Goal: Information Seeking & Learning: Learn about a topic

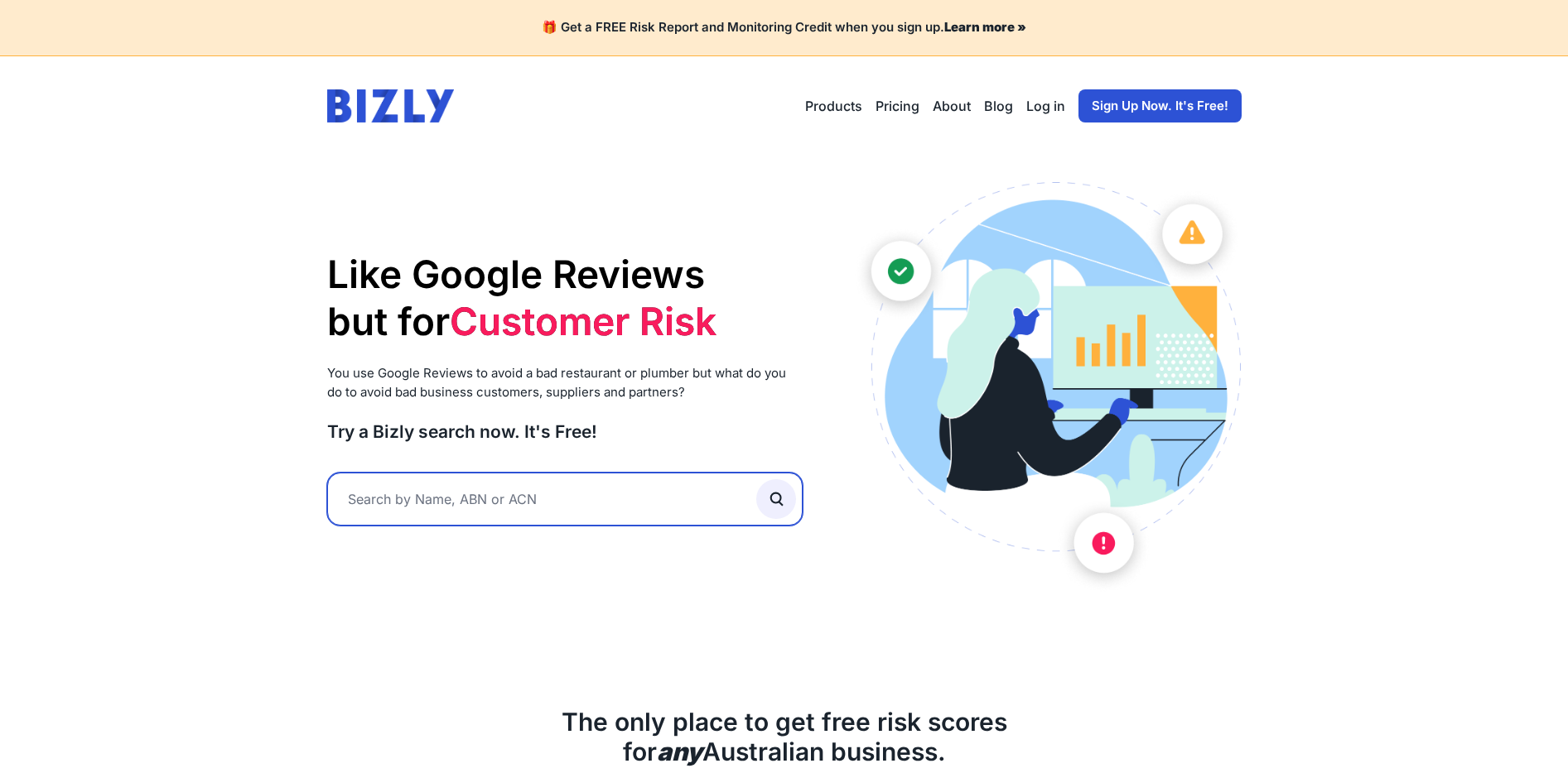
click at [491, 487] on input "text" at bounding box center [565, 498] width 476 height 53
type input "took"
click at [756, 480] on button "submit" at bounding box center [776, 499] width 39 height 39
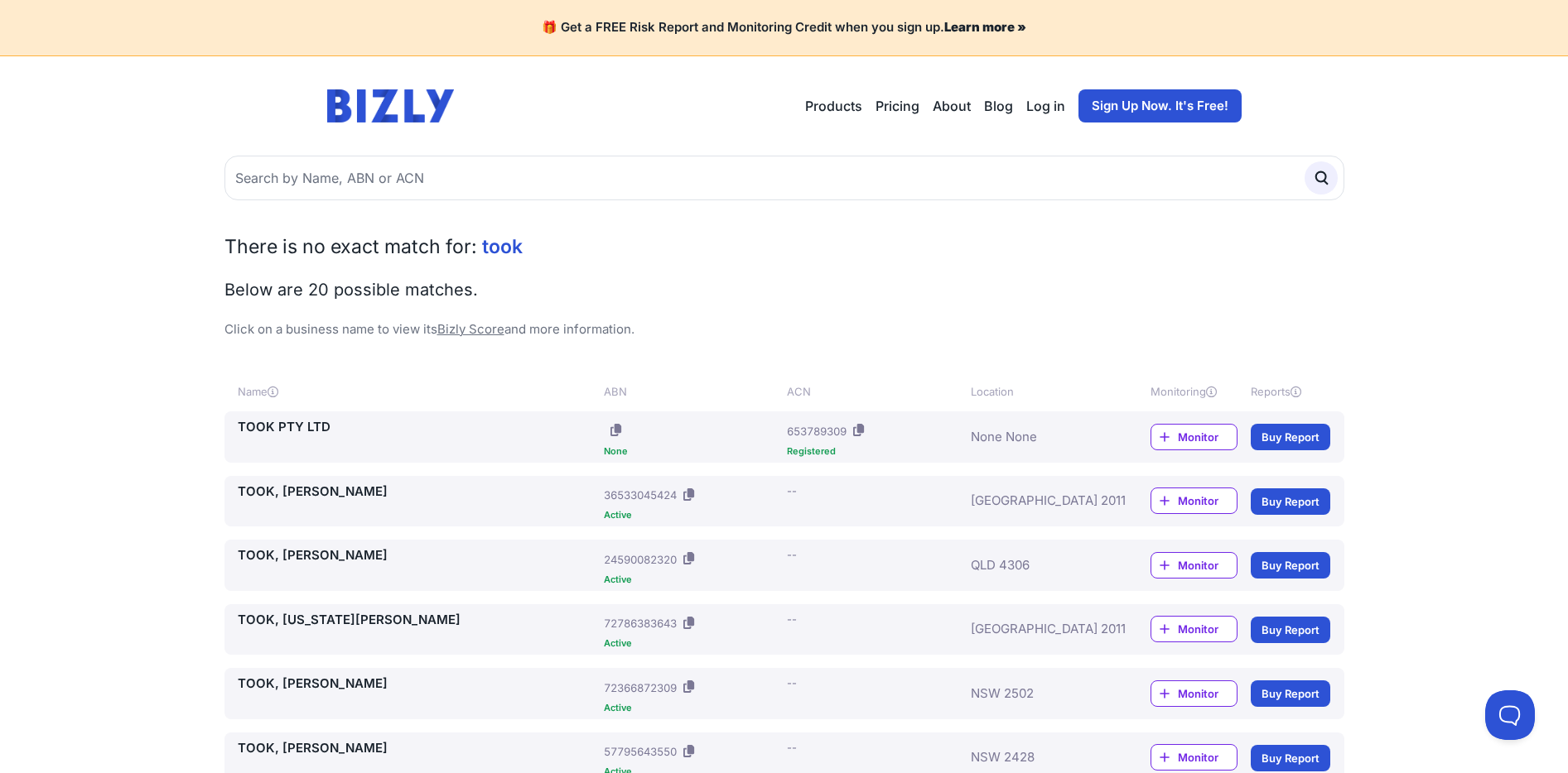
click at [288, 427] on link "TOOK PTY LTD" at bounding box center [418, 427] width 361 height 19
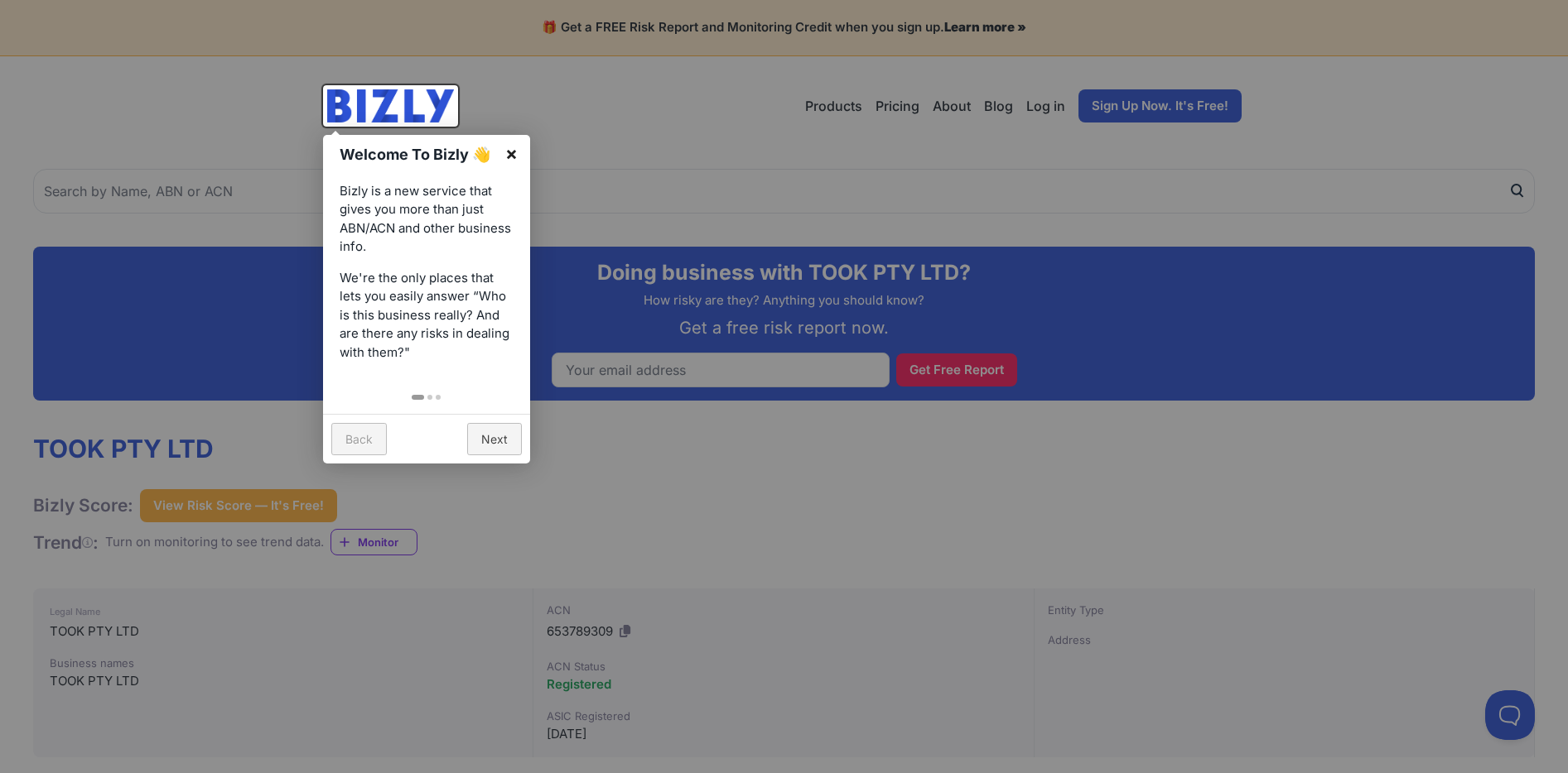
click at [507, 158] on link "×" at bounding box center [512, 154] width 38 height 38
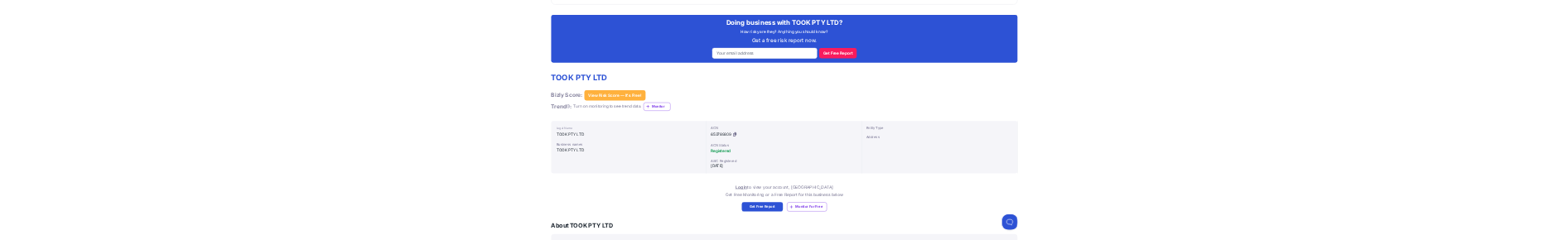
scroll to position [202, 0]
